Goal: Navigation & Orientation: Find specific page/section

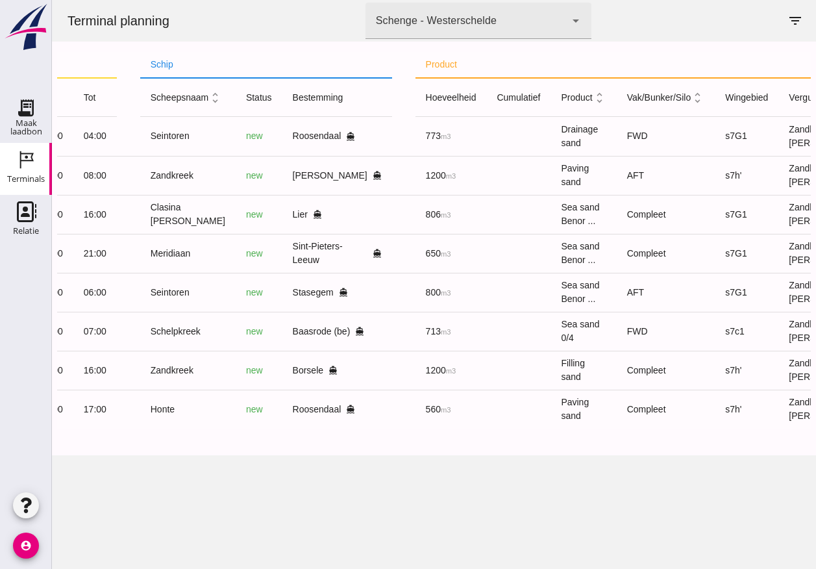
scroll to position [0, 265]
